Goal: Find specific page/section: Find specific page/section

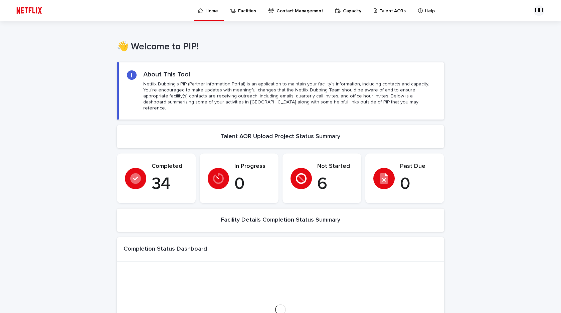
click at [381, 11] on p "Talent AORs" at bounding box center [393, 7] width 26 height 14
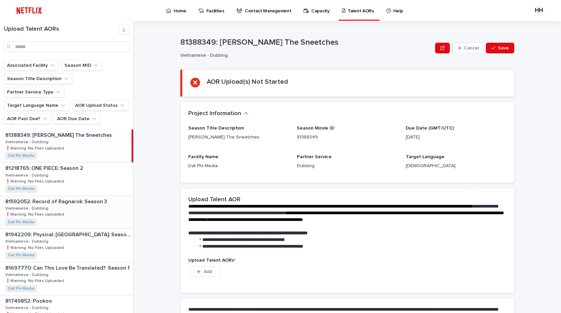
click at [55, 210] on div "81592052: Record of Ragnarok: Season 3 81592052: Record of Ragnarok: Season 3 V…" at bounding box center [66, 212] width 133 height 33
click at [91, 148] on div "81388349: [PERSON_NAME] The Sneetches 81388349: [PERSON_NAME] The Sneetches Vie…" at bounding box center [66, 146] width 133 height 33
click at [59, 181] on p "❗️Warning: No Files Uploaded" at bounding box center [35, 181] width 60 height 6
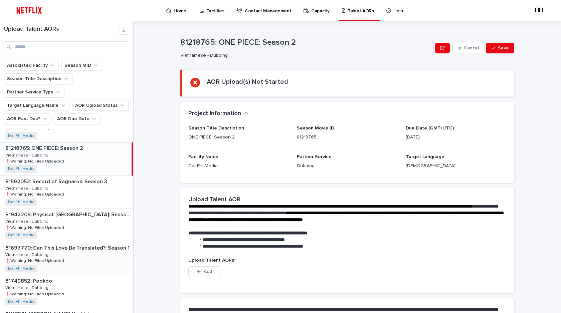
click at [60, 255] on div "81697770: Can This Love Be Translated?: Season 1 81697770: Can This Love Be Tra…" at bounding box center [66, 259] width 133 height 33
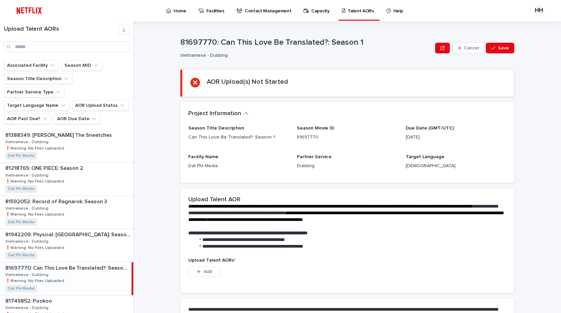
scroll to position [37, 0]
